Goal: Navigation & Orientation: Go to known website

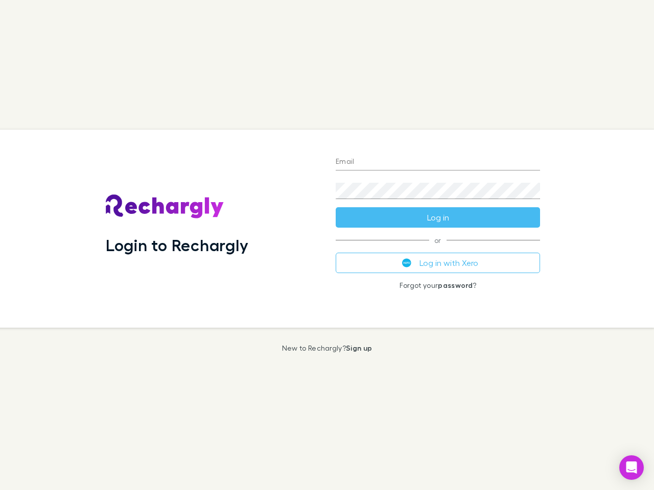
click at [327, 245] on div "Login to Rechargly" at bounding box center [213, 229] width 230 height 198
click at [438, 162] on input "Email" at bounding box center [438, 162] width 204 height 16
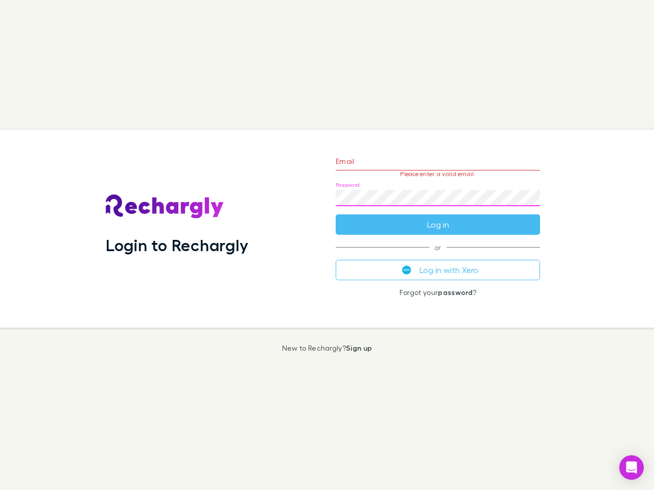
click at [438, 218] on form "Email Please enter a valid email. Password Log in" at bounding box center [438, 190] width 204 height 89
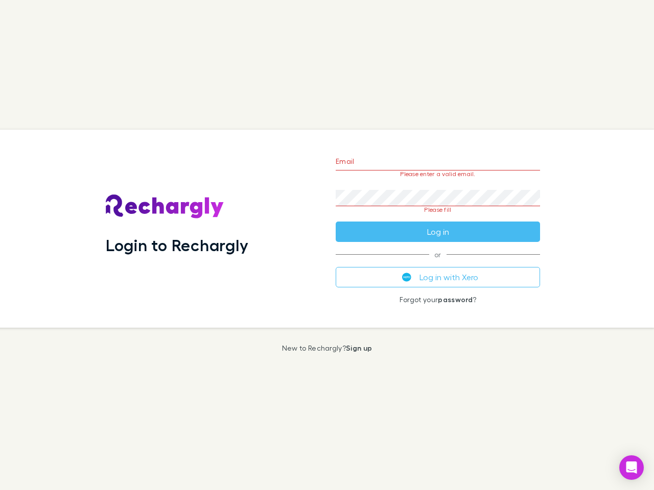
click at [438, 263] on div "Email Please enter a valid email. Password Please fill Log in or Log in with Xe…" at bounding box center [437, 229] width 221 height 198
click at [631, 468] on icon "Open Intercom Messenger" at bounding box center [631, 468] width 11 height 12
